Goal: Use online tool/utility: Utilize a website feature to perform a specific function

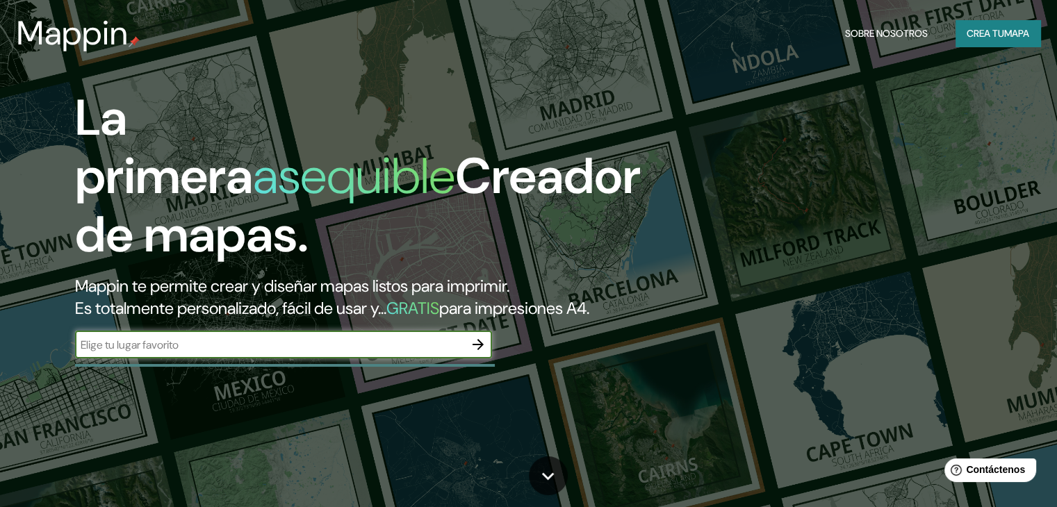
click at [474, 353] on icon "button" at bounding box center [478, 344] width 17 height 17
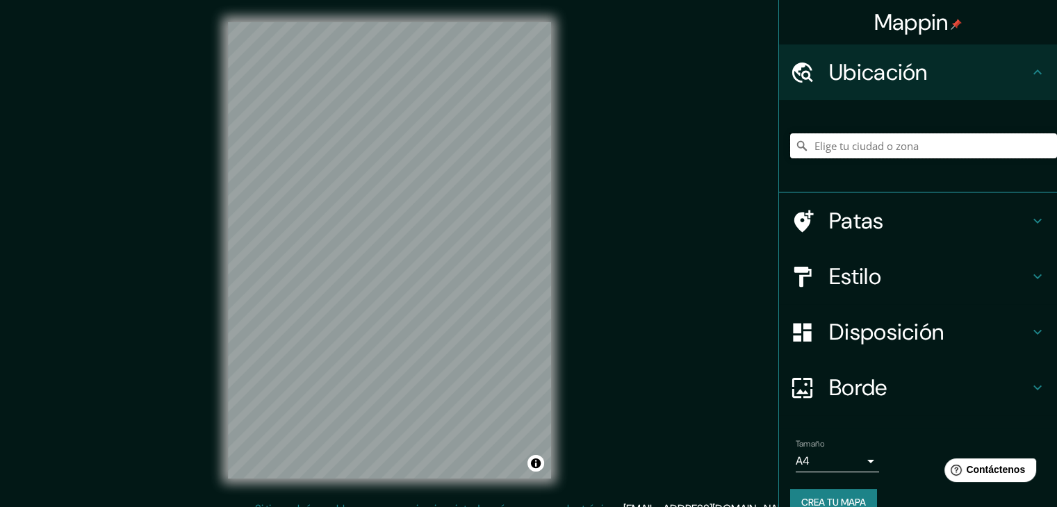
click at [882, 148] on input "Elige tu ciudad o zona" at bounding box center [923, 145] width 267 height 25
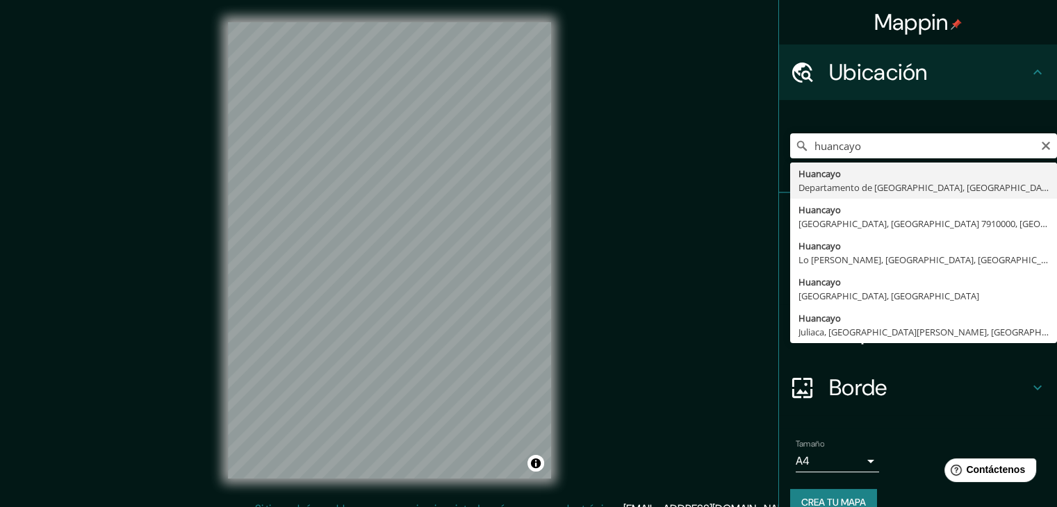
type input "Huancayo, [GEOGRAPHIC_DATA], [GEOGRAPHIC_DATA]"
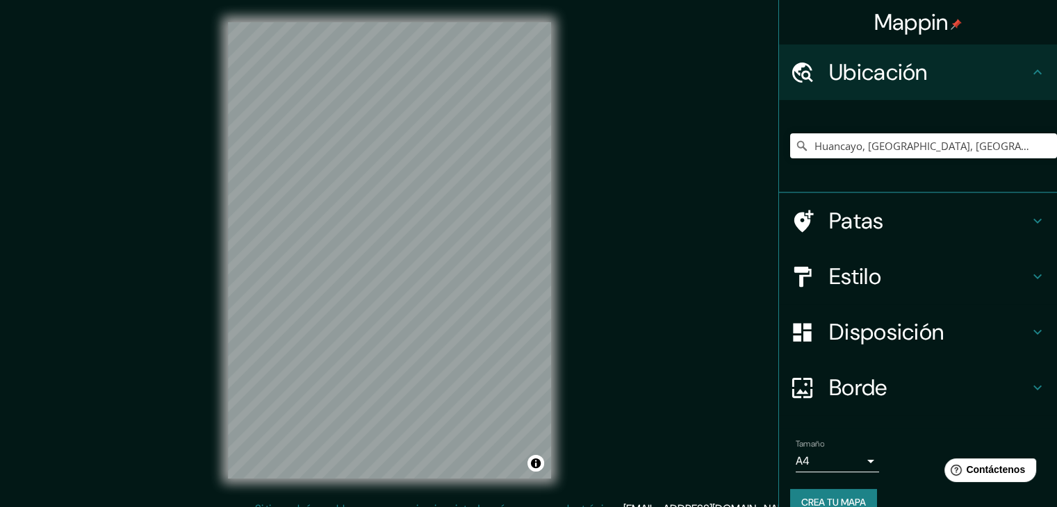
click at [880, 222] on h4 "Patas" at bounding box center [929, 221] width 200 height 28
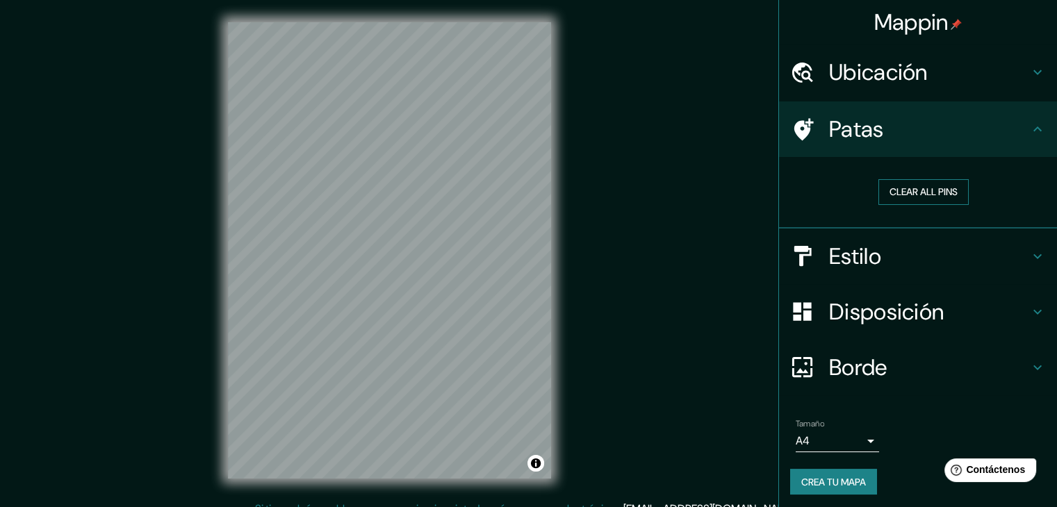
click at [909, 192] on button "Clear all pins" at bounding box center [923, 192] width 90 height 26
click at [880, 134] on h4 "Patas" at bounding box center [929, 129] width 200 height 28
click at [1007, 67] on h4 "Ubicación" at bounding box center [929, 72] width 200 height 28
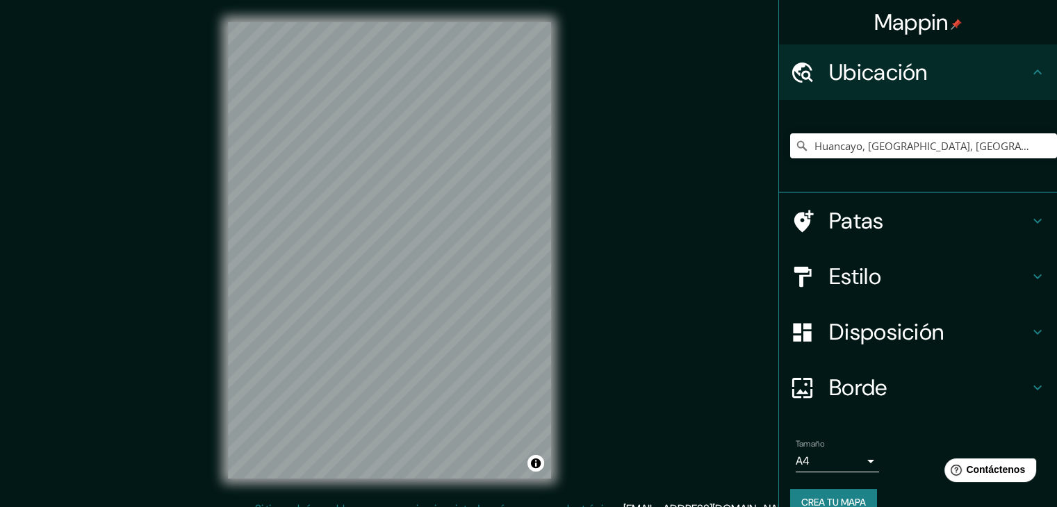
click at [1009, 74] on h4 "Ubicación" at bounding box center [929, 72] width 200 height 28
click at [1009, 273] on h4 "Estilo" at bounding box center [929, 277] width 200 height 28
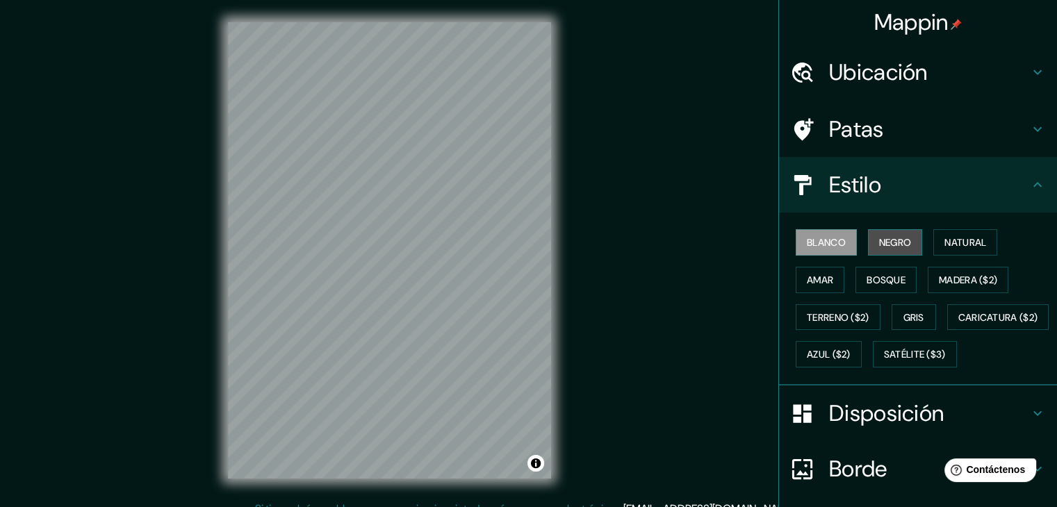
click at [893, 245] on font "Negro" at bounding box center [895, 242] width 33 height 13
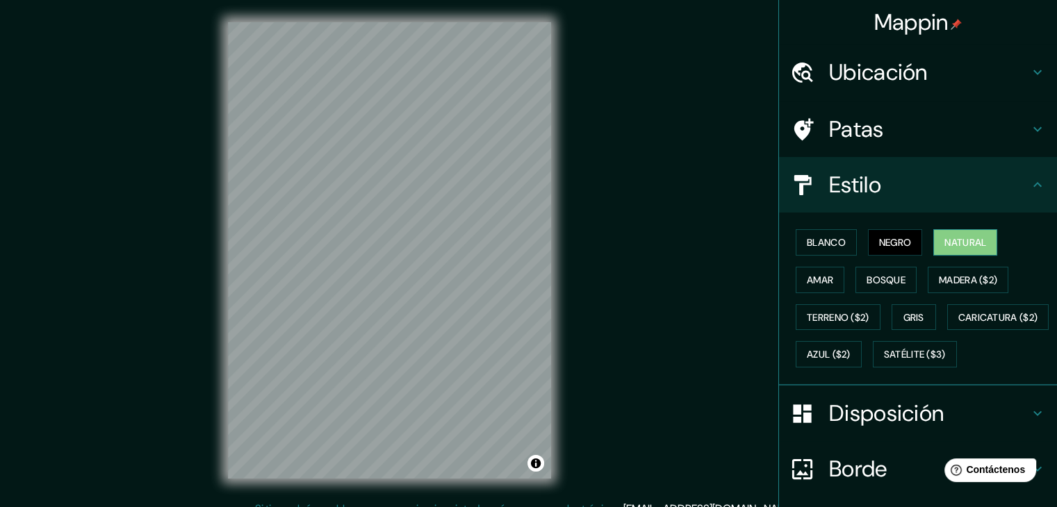
click at [956, 242] on font "Natural" at bounding box center [965, 242] width 42 height 13
click at [892, 274] on font "Bosque" at bounding box center [885, 280] width 39 height 13
click at [375, 256] on div at bounding box center [372, 252] width 11 height 11
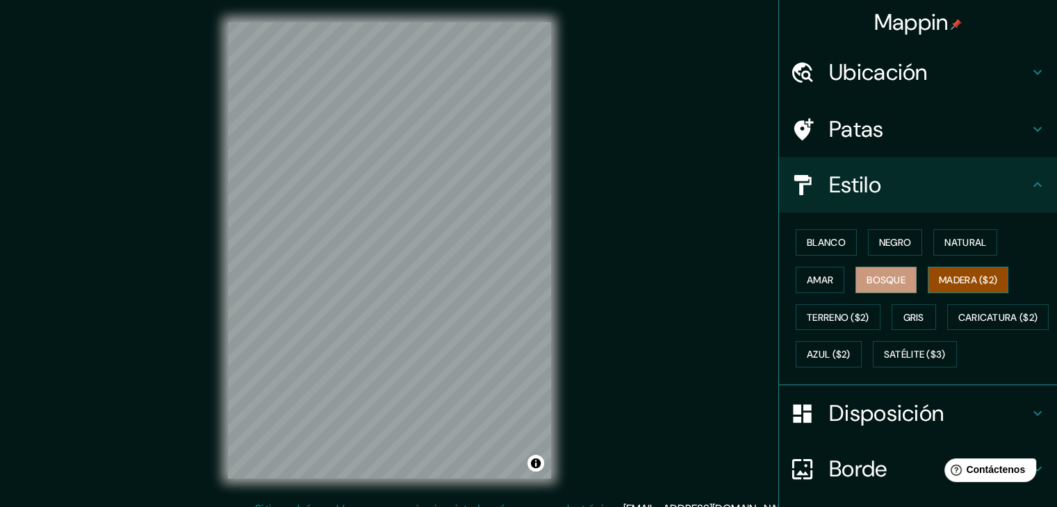
click at [979, 274] on font "Madera ($2)" at bounding box center [967, 280] width 58 height 13
click at [841, 313] on font "Terreno ($2)" at bounding box center [838, 317] width 63 height 13
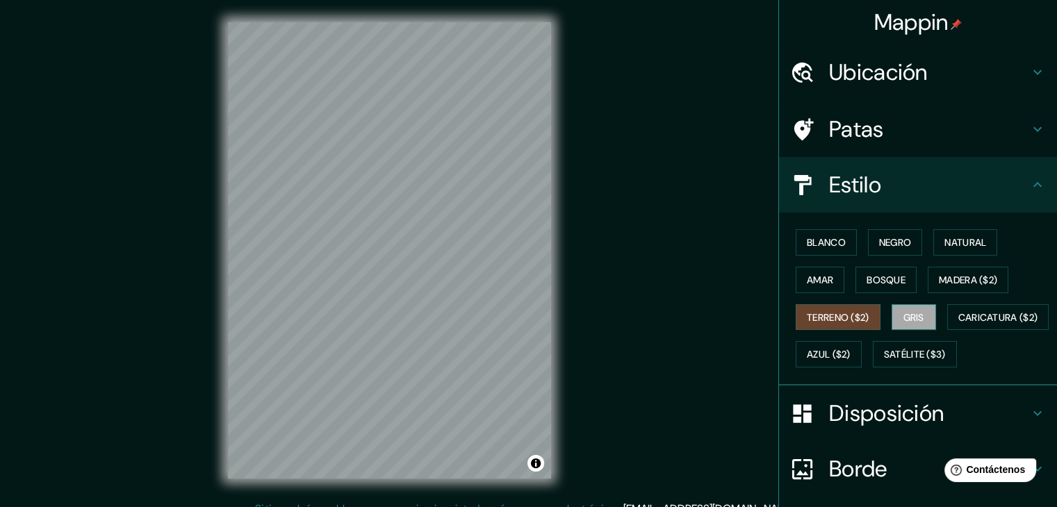
click at [906, 313] on font "Gris" at bounding box center [913, 317] width 21 height 13
click at [850, 350] on font "Azul ($2)" at bounding box center [829, 355] width 44 height 13
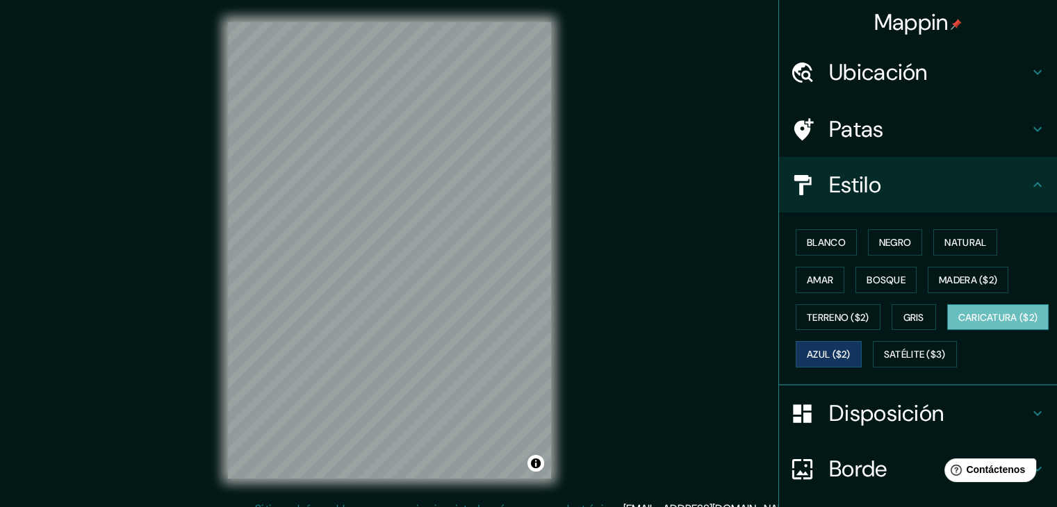
click at [958, 324] on font "Caricatura ($2)" at bounding box center [998, 317] width 80 height 13
click at [872, 367] on button "Satélite ($3)" at bounding box center [914, 354] width 84 height 26
click at [947, 331] on button "Caricatura ($2)" at bounding box center [998, 317] width 102 height 26
click at [829, 318] on font "Terreno ($2)" at bounding box center [838, 317] width 63 height 13
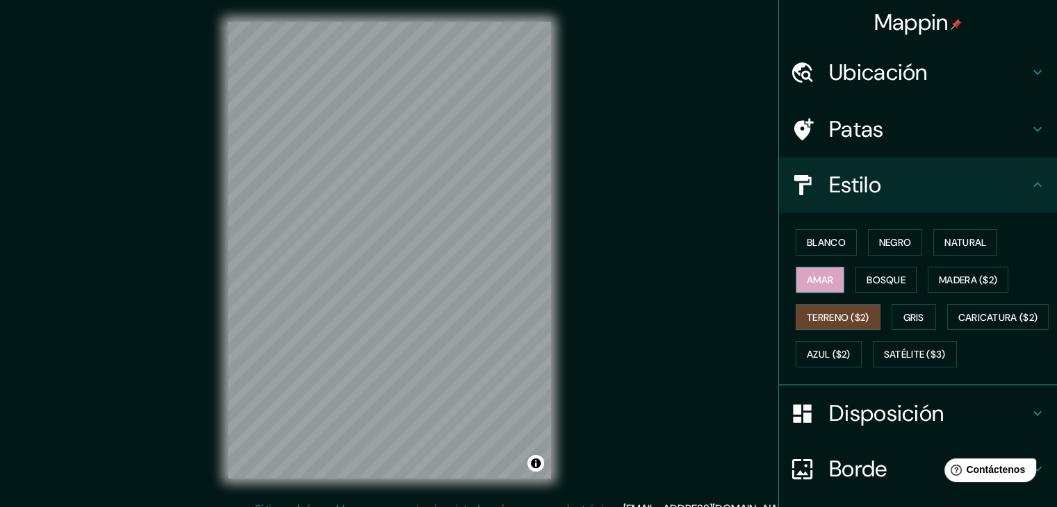
click at [813, 275] on font "Amar" at bounding box center [820, 280] width 26 height 13
click at [873, 274] on font "Bosque" at bounding box center [885, 280] width 39 height 13
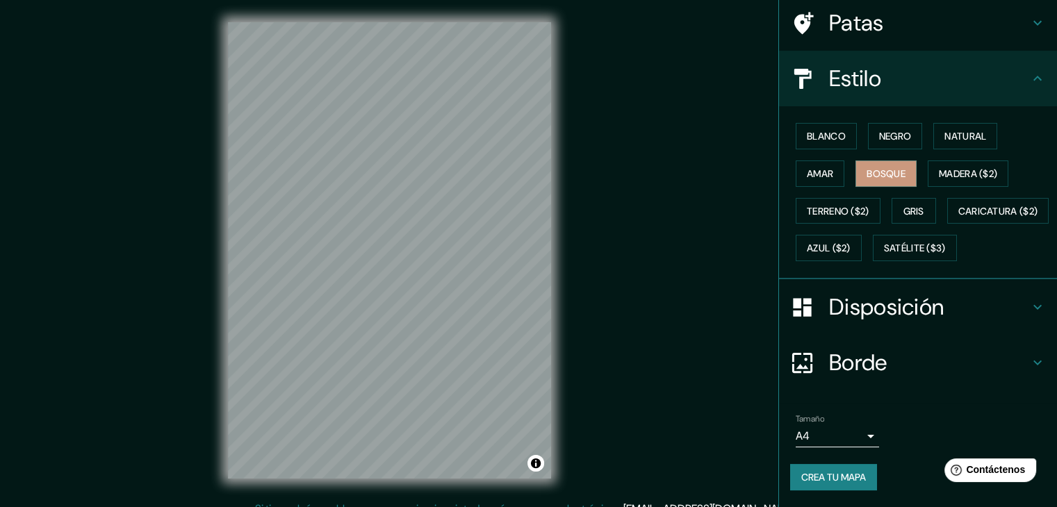
click at [890, 302] on font "Disposición" at bounding box center [886, 306] width 115 height 29
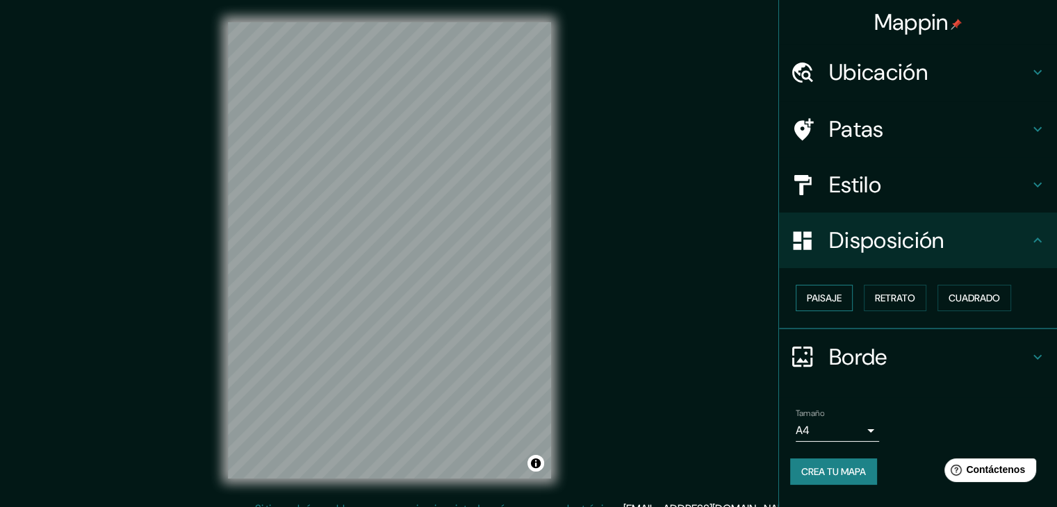
click at [829, 297] on font "Paisaje" at bounding box center [824, 298] width 35 height 13
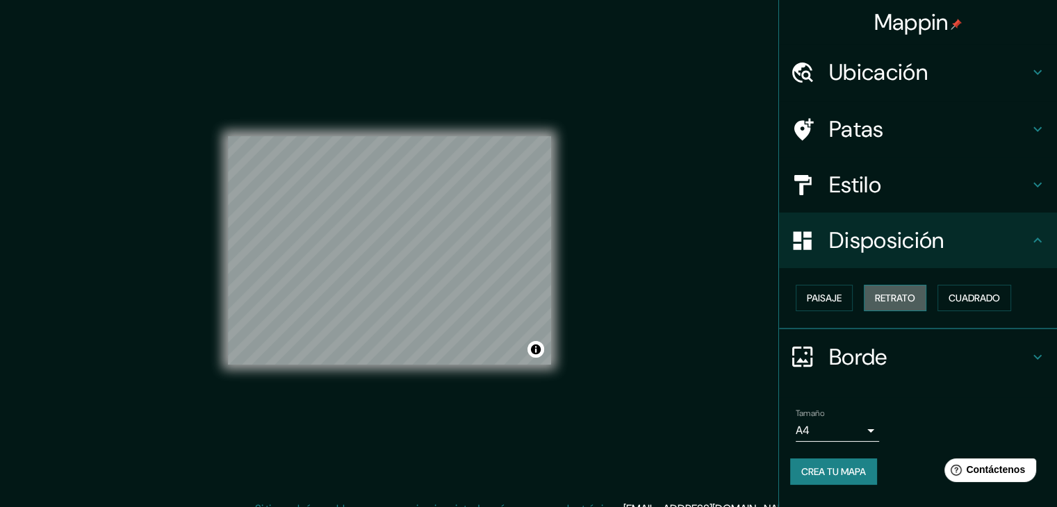
click at [879, 296] on font "Retrato" at bounding box center [895, 298] width 40 height 13
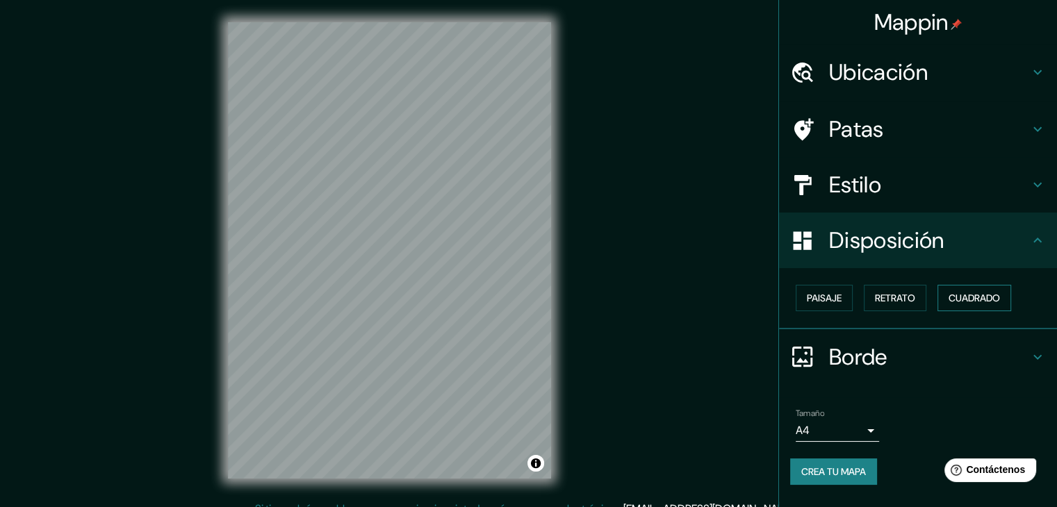
click at [952, 297] on font "Cuadrado" at bounding box center [973, 298] width 51 height 13
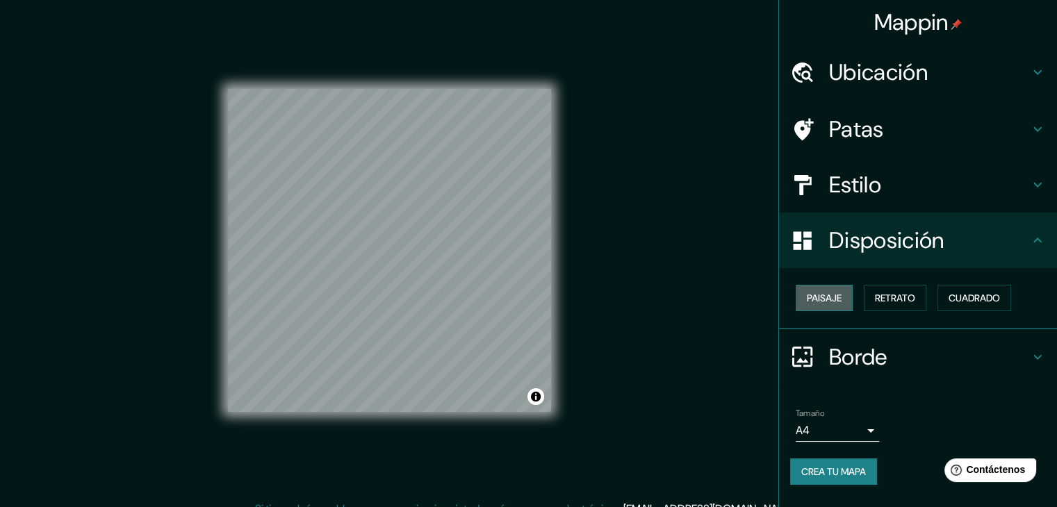
click at [825, 294] on font "Paisaje" at bounding box center [824, 298] width 35 height 13
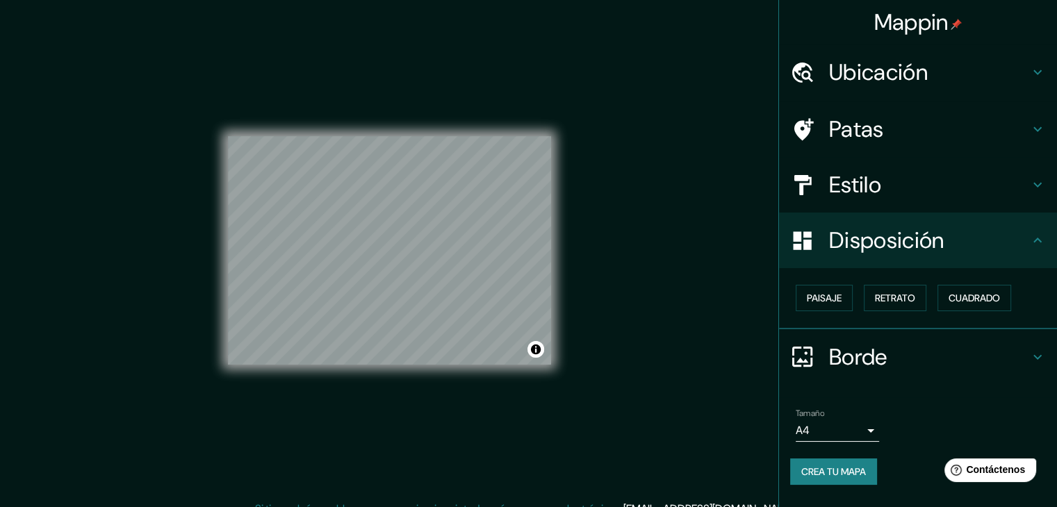
drag, startPoint x: 845, startPoint y: 338, endPoint x: 856, endPoint y: 347, distance: 14.3
click at [847, 340] on div "Borde" at bounding box center [918, 357] width 278 height 56
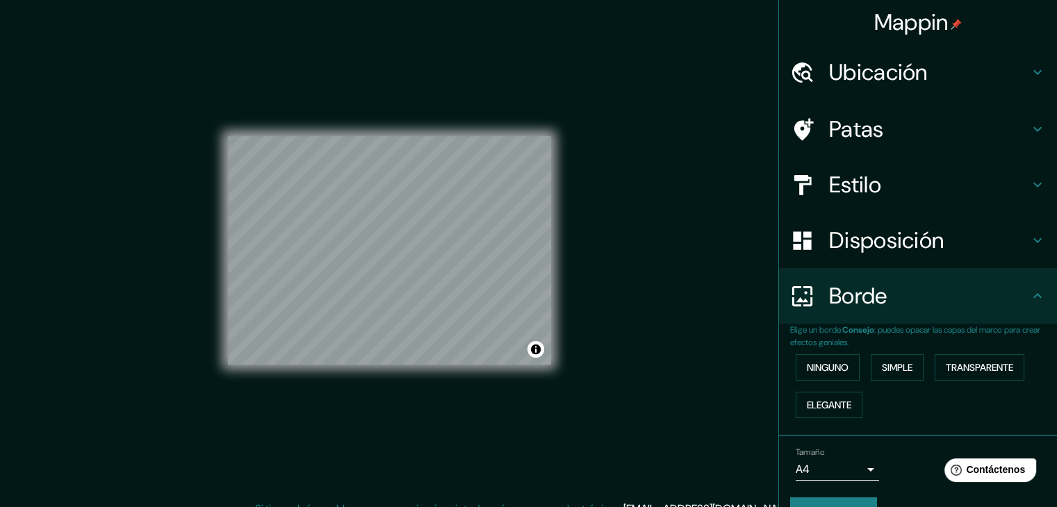
click at [850, 297] on font "Borde" at bounding box center [858, 295] width 58 height 29
click at [892, 140] on h4 "Patas" at bounding box center [929, 129] width 200 height 28
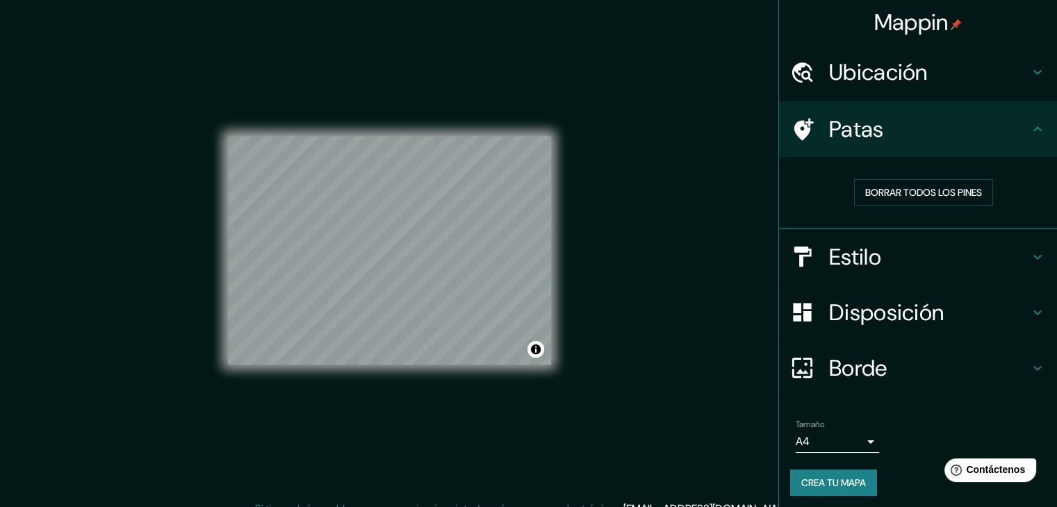
drag, startPoint x: 884, startPoint y: 237, endPoint x: 882, endPoint y: 248, distance: 11.2
click at [884, 238] on div "Estilo" at bounding box center [918, 257] width 278 height 56
